Goal: Information Seeking & Learning: Learn about a topic

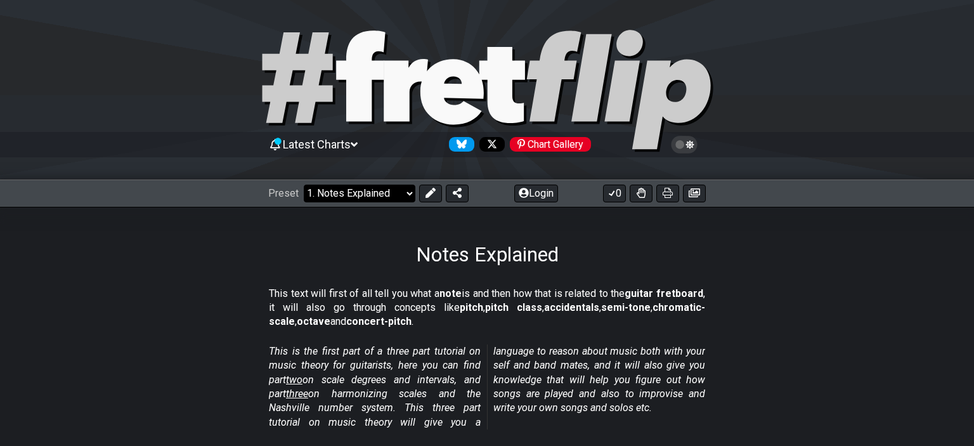
click at [304, 184] on select "Welcome to #fretflip! Initial Preset Custom Preset Minor Pentatonic Major Penta…" at bounding box center [360, 193] width 112 height 18
click at [375, 198] on select "Welcome to #fretflip! Initial Preset Custom Preset Minor Pentatonic Major Penta…" at bounding box center [360, 193] width 112 height 18
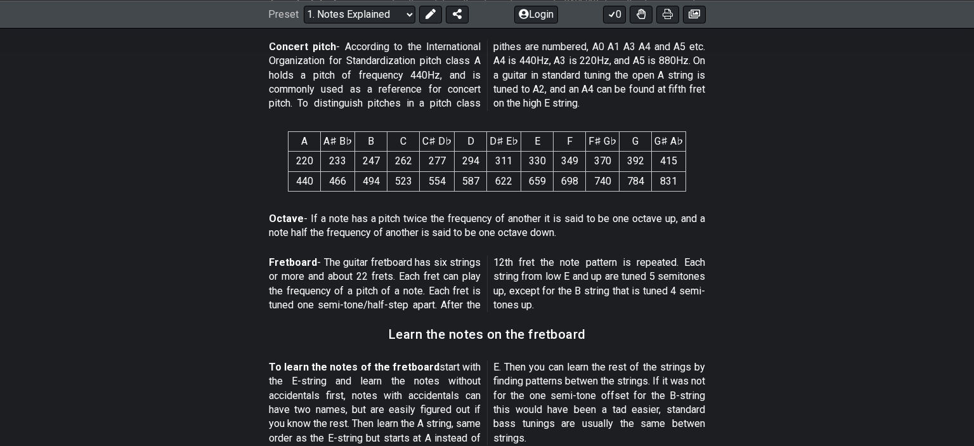
scroll to position [803, 0]
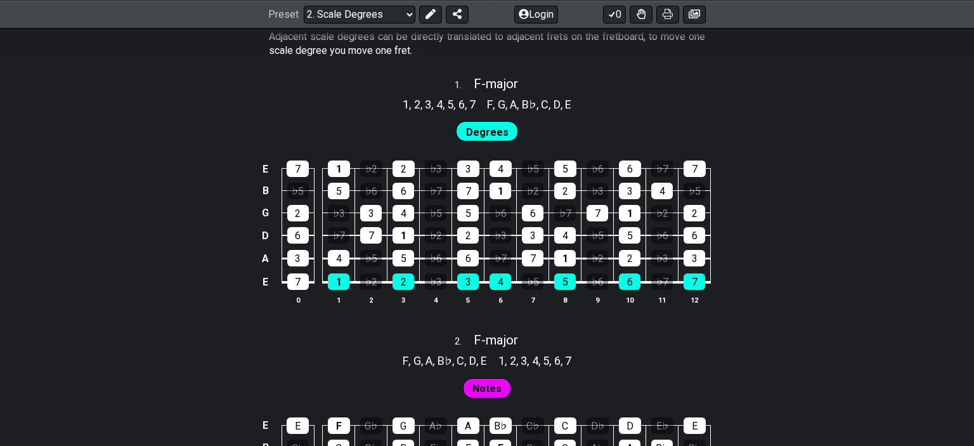
scroll to position [803, 0]
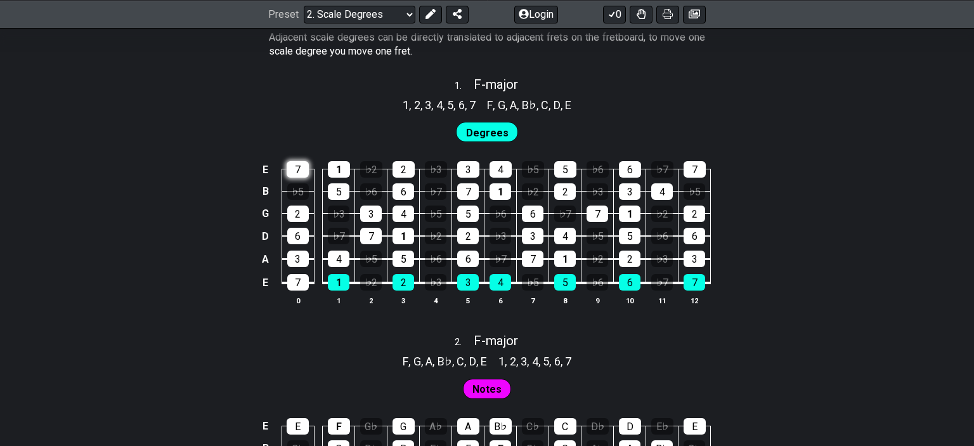
click at [300, 171] on div "7" at bounding box center [298, 169] width 22 height 16
click at [340, 170] on div "1" at bounding box center [339, 169] width 22 height 16
click at [294, 170] on div "7" at bounding box center [298, 169] width 22 height 16
click at [332, 169] on div "1" at bounding box center [339, 169] width 22 height 16
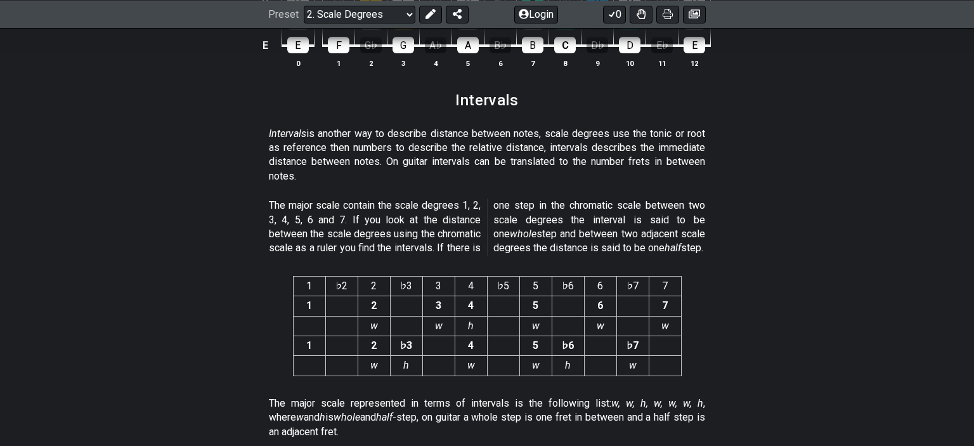
scroll to position [3376, 0]
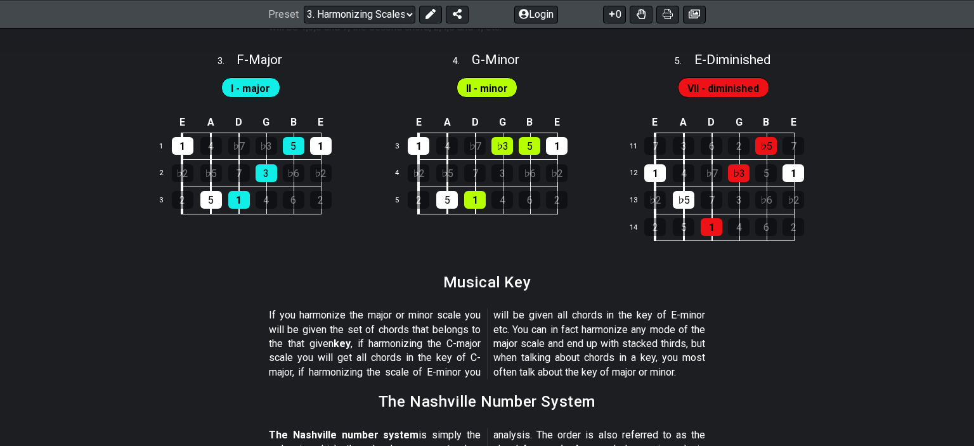
scroll to position [1135, 0]
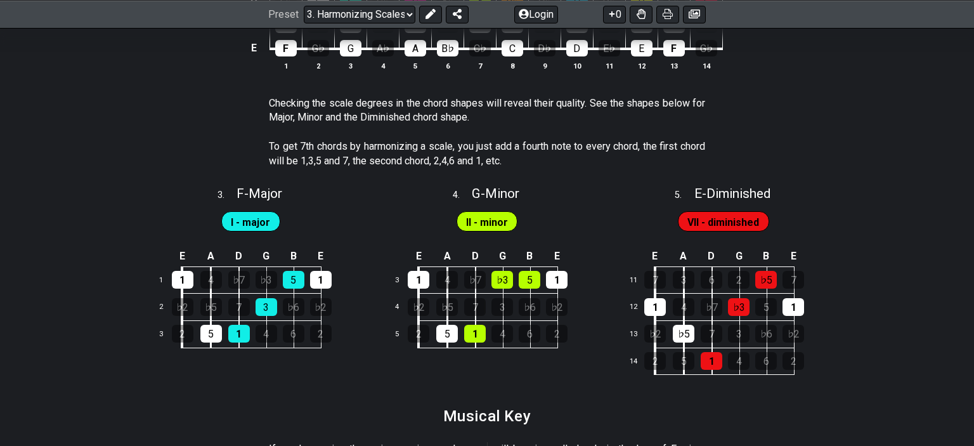
click at [470, 226] on span "II - minor" at bounding box center [487, 222] width 42 height 18
click at [181, 286] on div "1" at bounding box center [183, 280] width 22 height 18
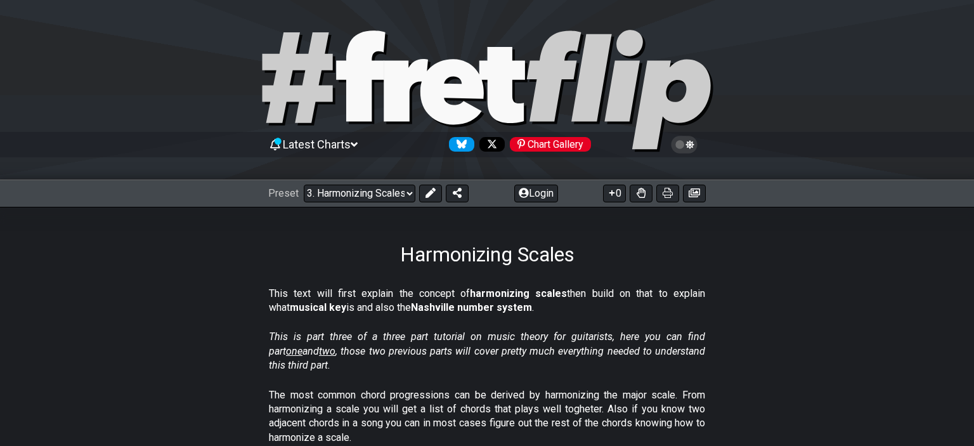
scroll to position [67, 0]
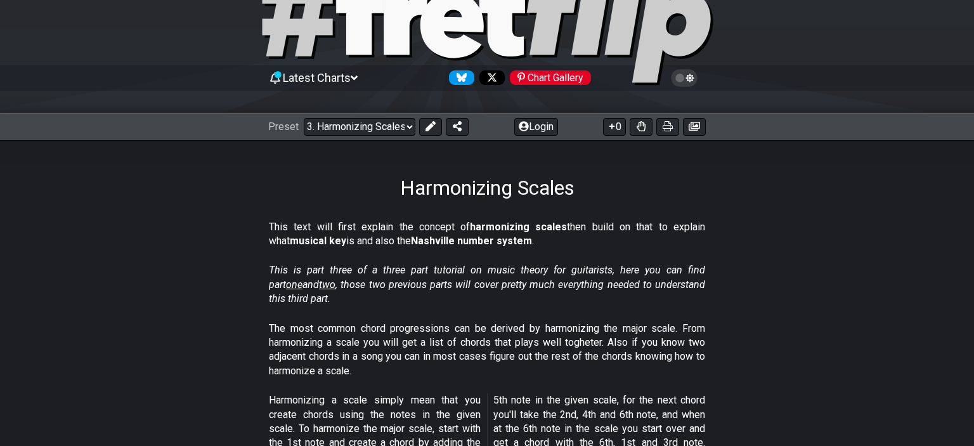
drag, startPoint x: 290, startPoint y: 271, endPoint x: 430, endPoint y: 267, distance: 140.2
click at [430, 267] on em "This is part three of a three part tutorial on music theory for guitarists, her…" at bounding box center [487, 284] width 436 height 41
click at [304, 118] on select "Welcome to #fretflip! Initial Preset Custom Preset Minor Pentatonic Major Penta…" at bounding box center [360, 127] width 112 height 18
click option "Welcome to #fretflip!" at bounding box center [0, 0] width 0 height 0
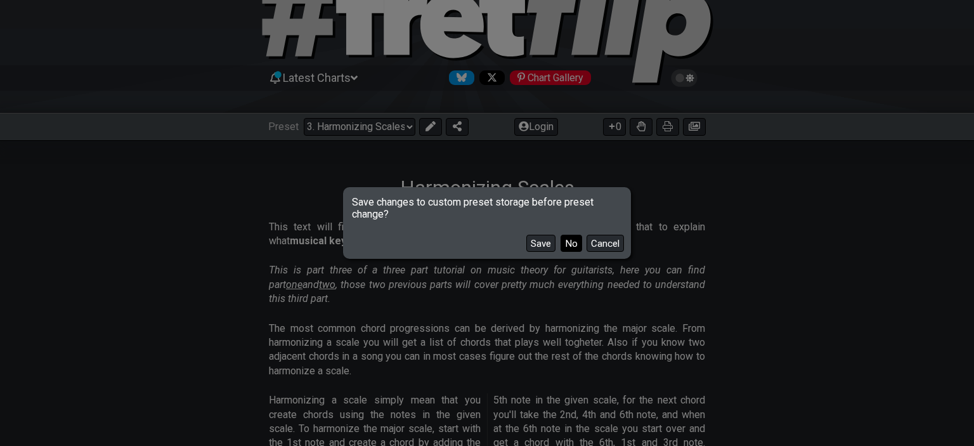
click at [572, 240] on button "No" at bounding box center [571, 243] width 22 height 17
select select "/welcome"
select select "C"
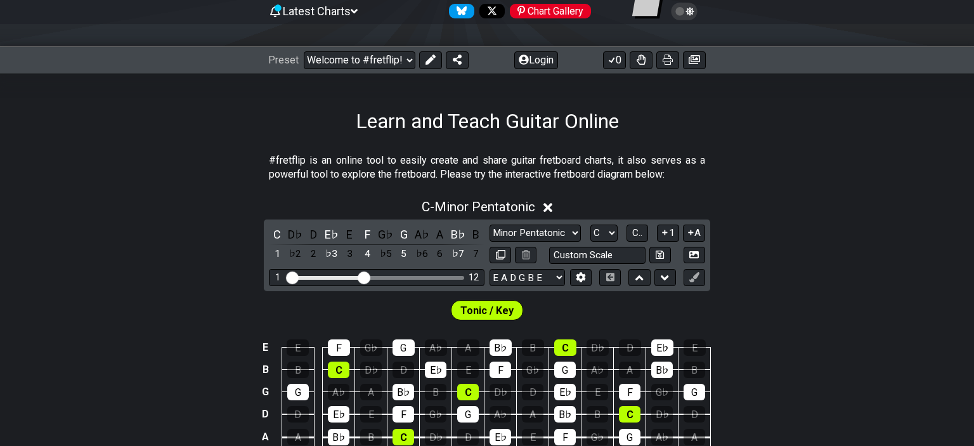
scroll to position [134, 0]
drag, startPoint x: 356, startPoint y: 157, endPoint x: 461, endPoint y: 163, distance: 104.8
click at [432, 158] on p "#fretflip is an online tool to easily create and share guitar fretboard charts,…" at bounding box center [487, 167] width 436 height 29
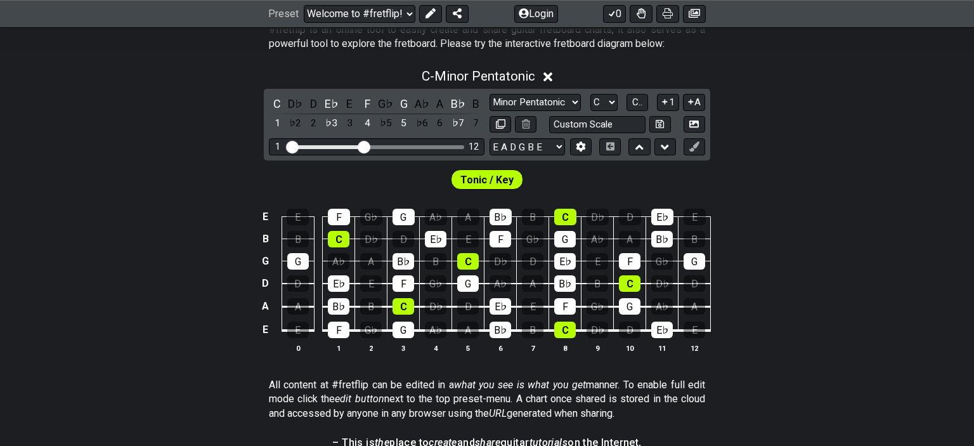
scroll to position [268, 0]
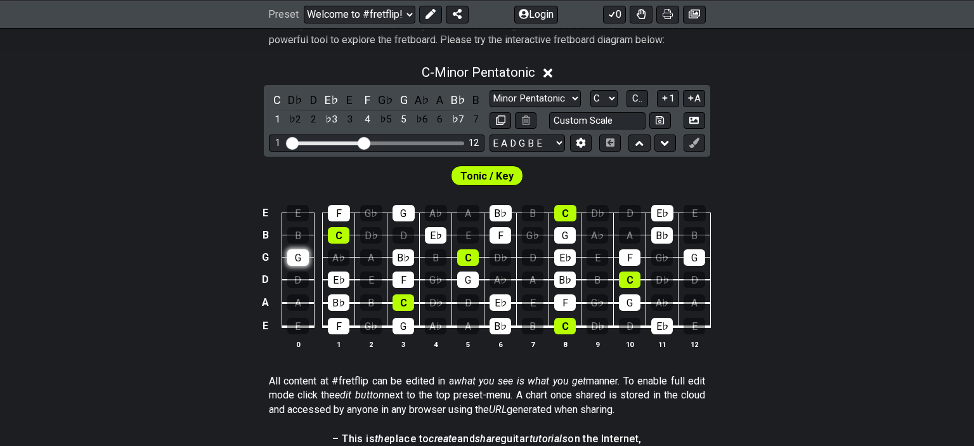
click at [303, 262] on div "G" at bounding box center [298, 257] width 22 height 16
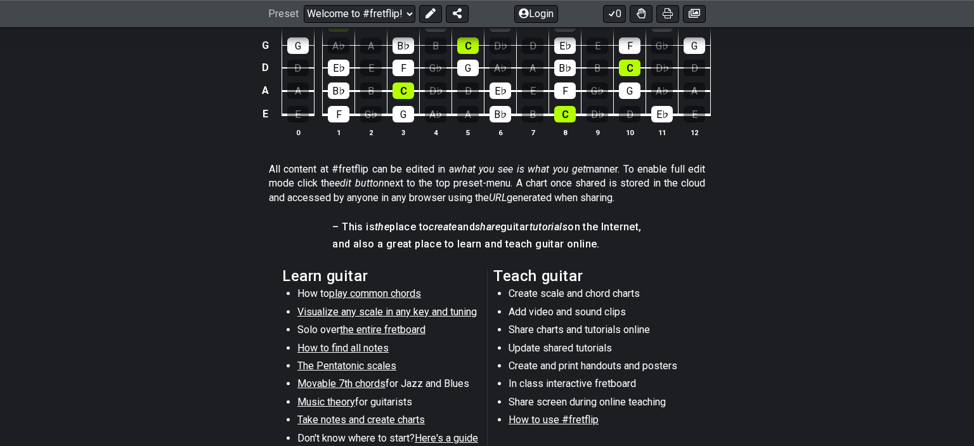
scroll to position [535, 0]
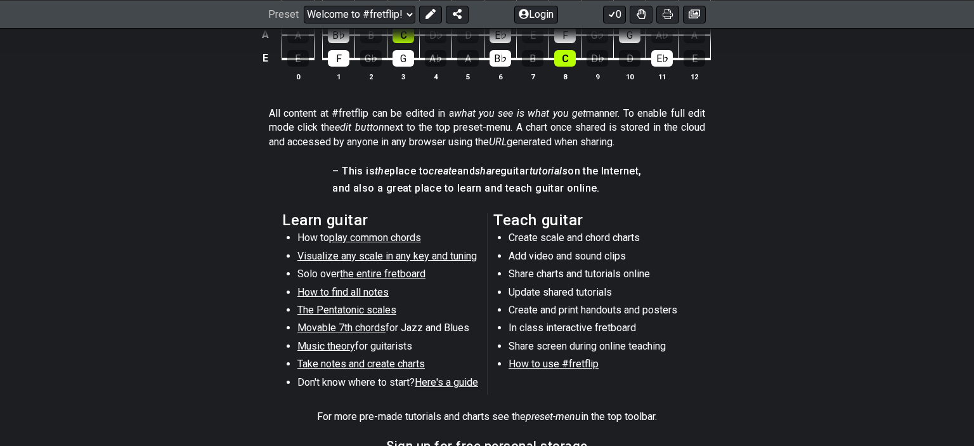
click at [362, 238] on span "play common chords" at bounding box center [375, 237] width 92 height 12
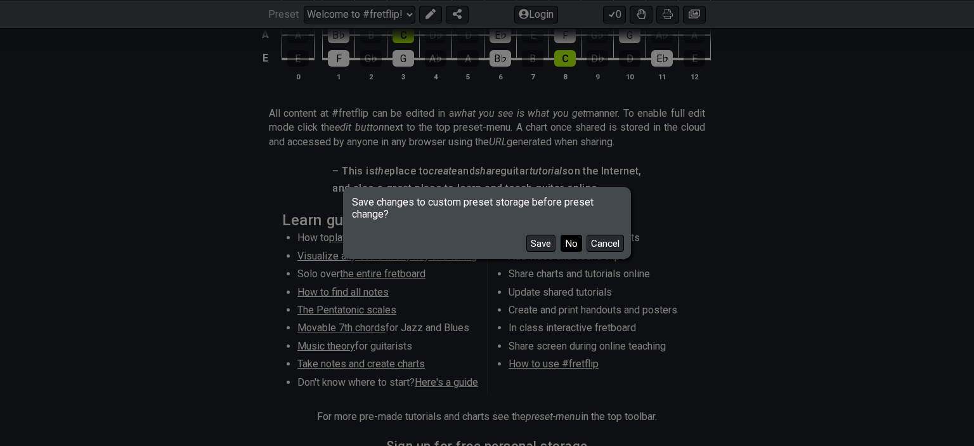
click at [574, 250] on button "No" at bounding box center [571, 243] width 22 height 17
select select "/common-guitar-chords"
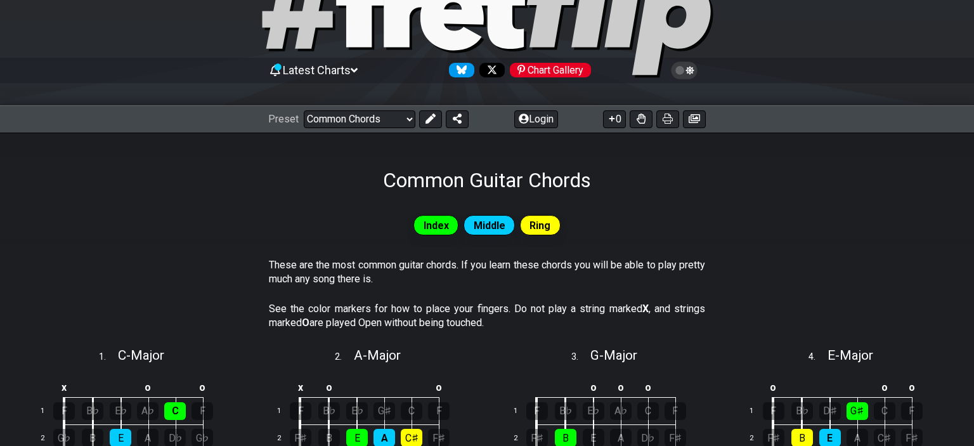
scroll to position [200, 0]
